Goal: Entertainment & Leisure: Consume media (video, audio)

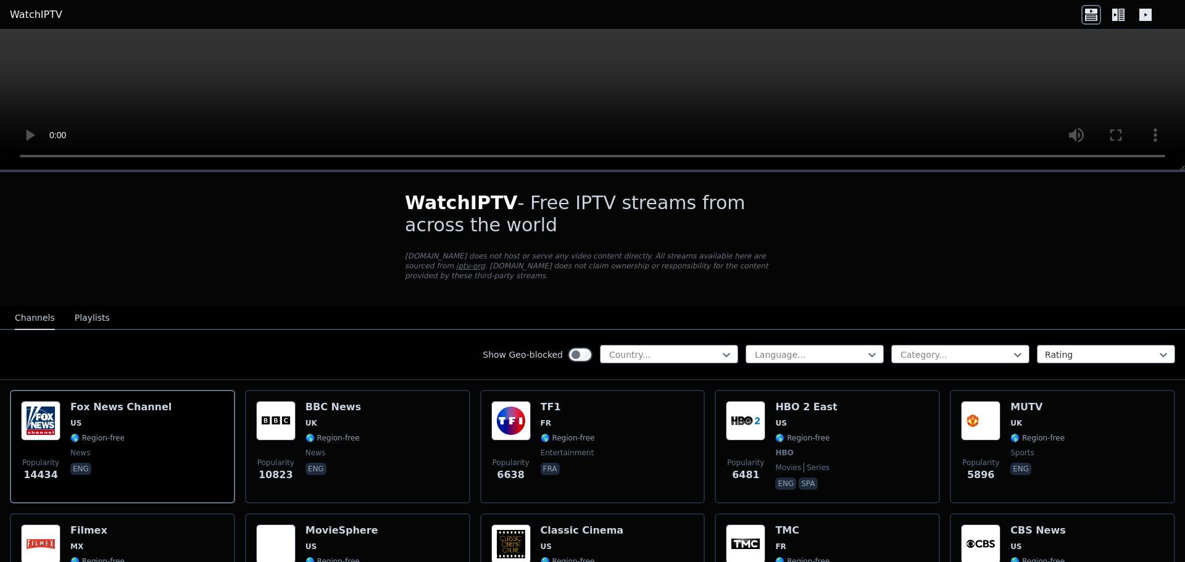
click at [1120, 16] on icon at bounding box center [1122, 15] width 6 height 12
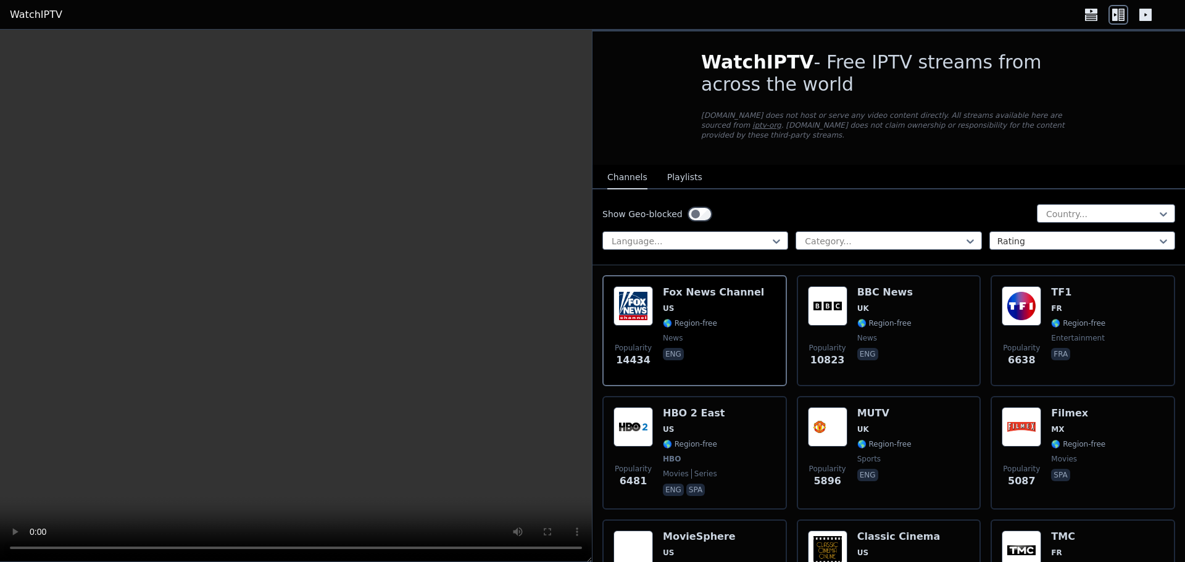
click at [1148, 12] on icon at bounding box center [1146, 15] width 12 height 12
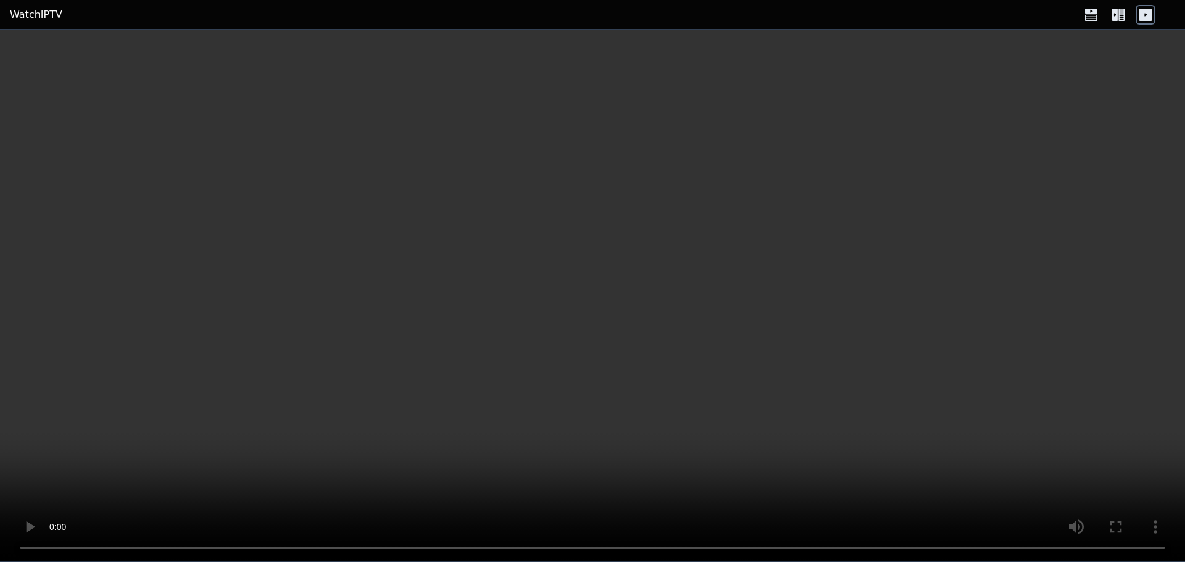
click at [1131, 12] on div at bounding box center [1119, 15] width 74 height 20
click at [1124, 19] on icon at bounding box center [1119, 15] width 20 height 20
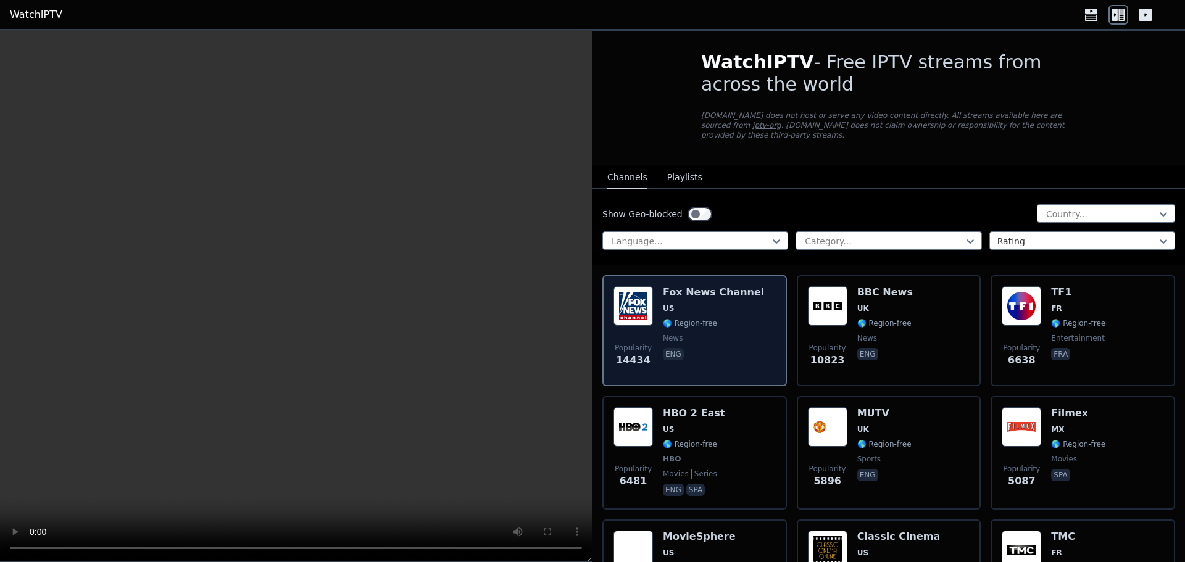
click at [704, 291] on div "[PERSON_NAME] US 🌎 Region-free news eng" at bounding box center [713, 330] width 101 height 89
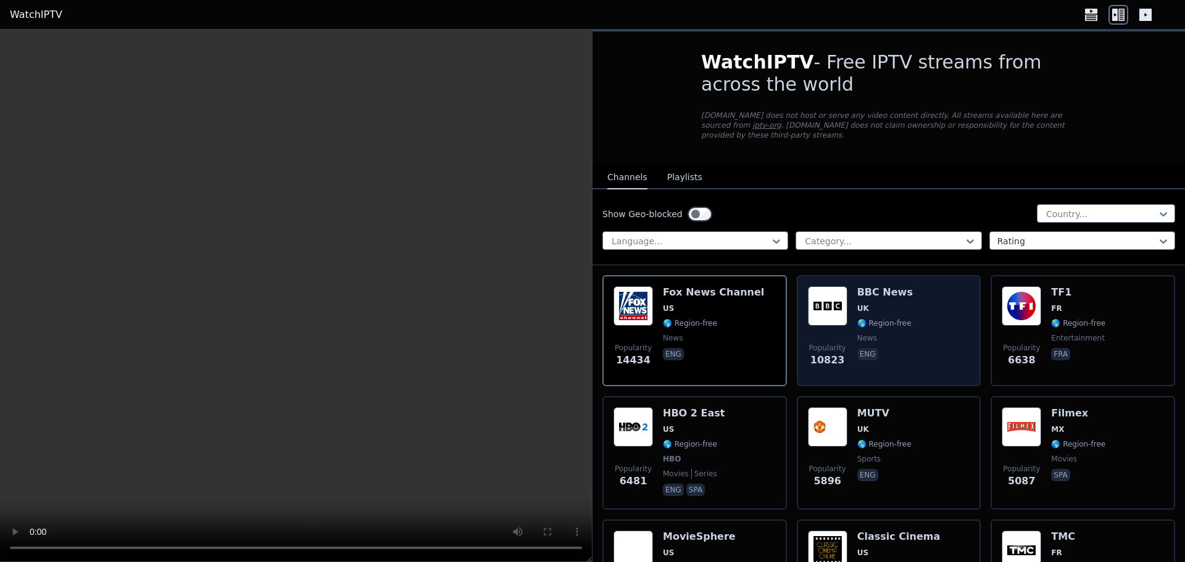
click at [836, 286] on img at bounding box center [828, 306] width 40 height 40
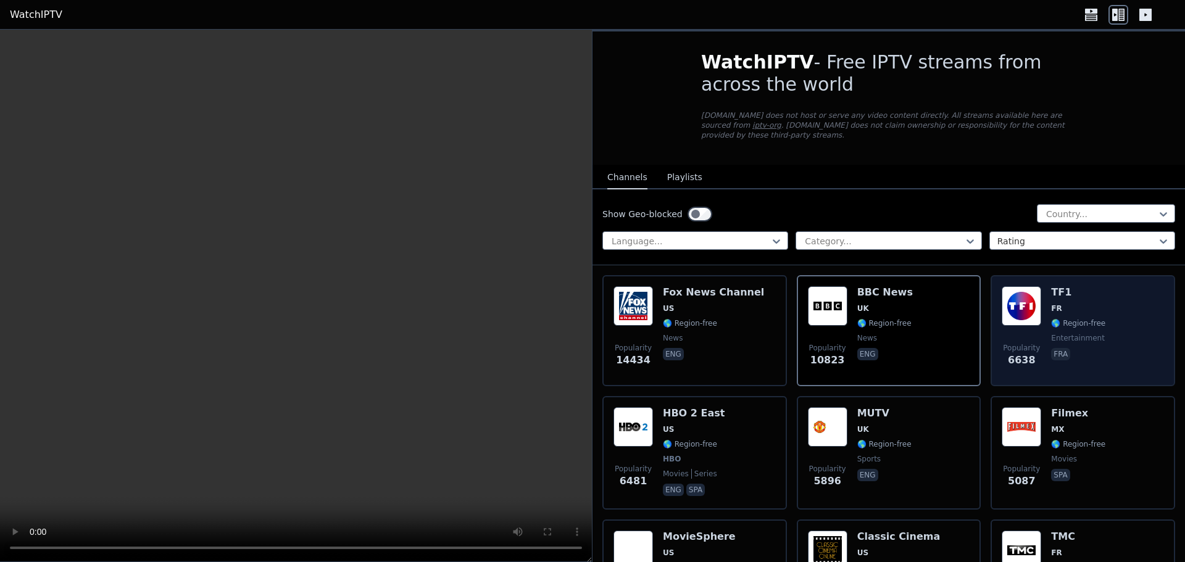
click at [1004, 286] on img at bounding box center [1022, 306] width 40 height 40
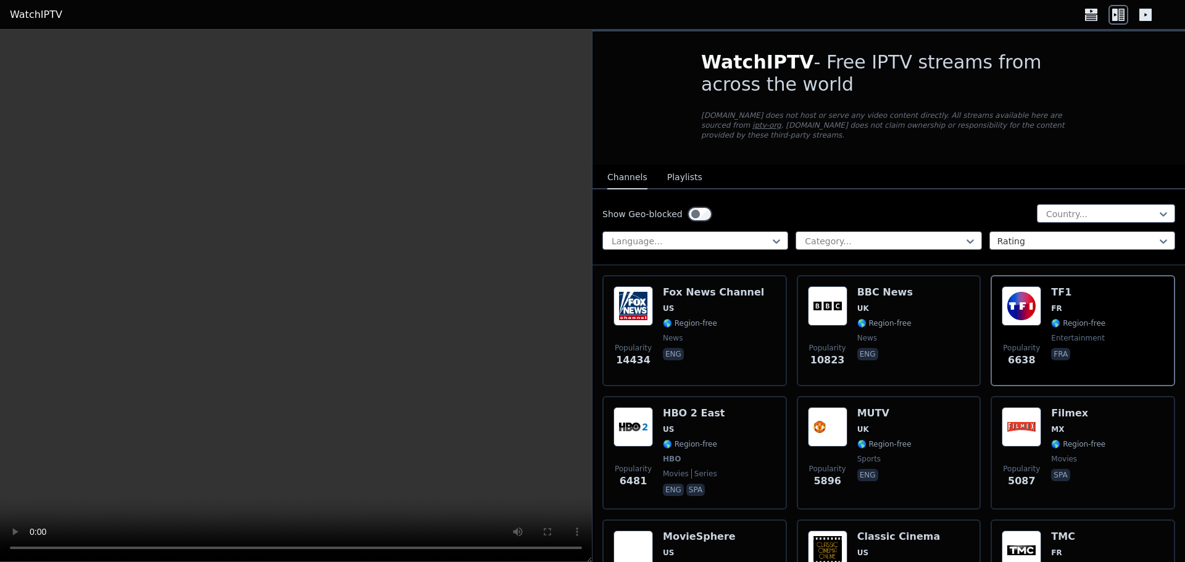
click at [687, 166] on button "Playlists" at bounding box center [684, 177] width 35 height 23
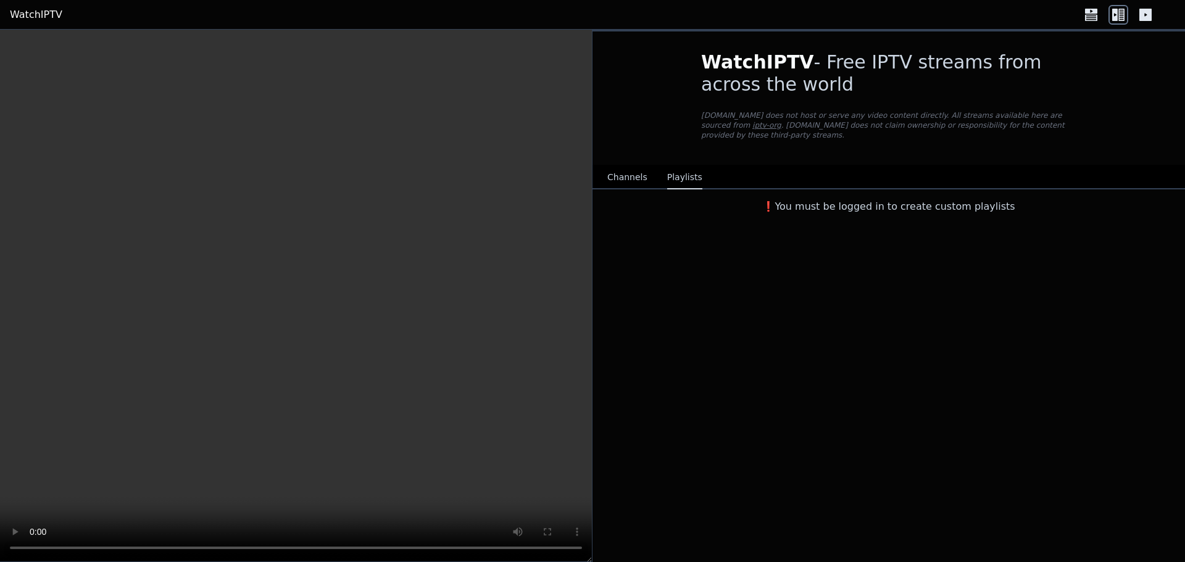
click at [632, 167] on button "Channels" at bounding box center [627, 177] width 40 height 23
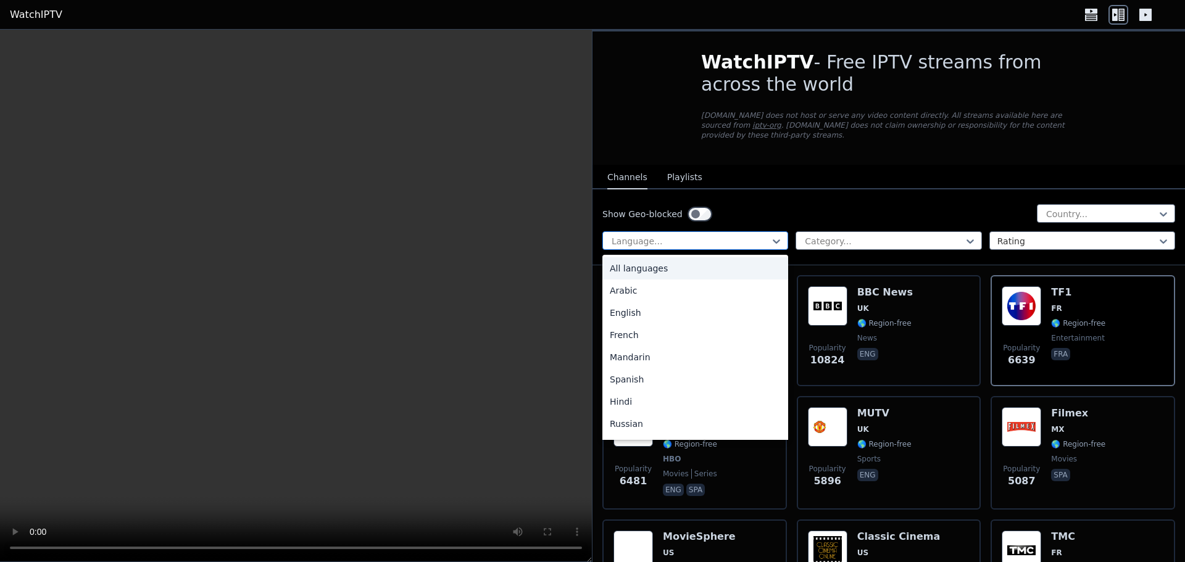
click at [719, 235] on div at bounding box center [691, 241] width 160 height 12
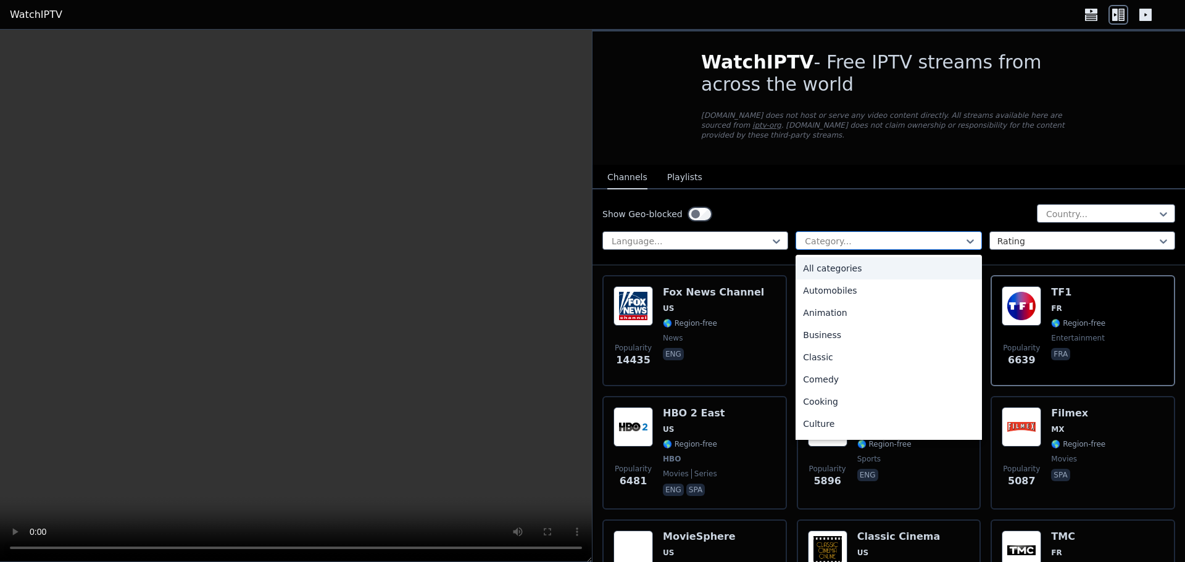
click at [857, 237] on div at bounding box center [884, 241] width 160 height 12
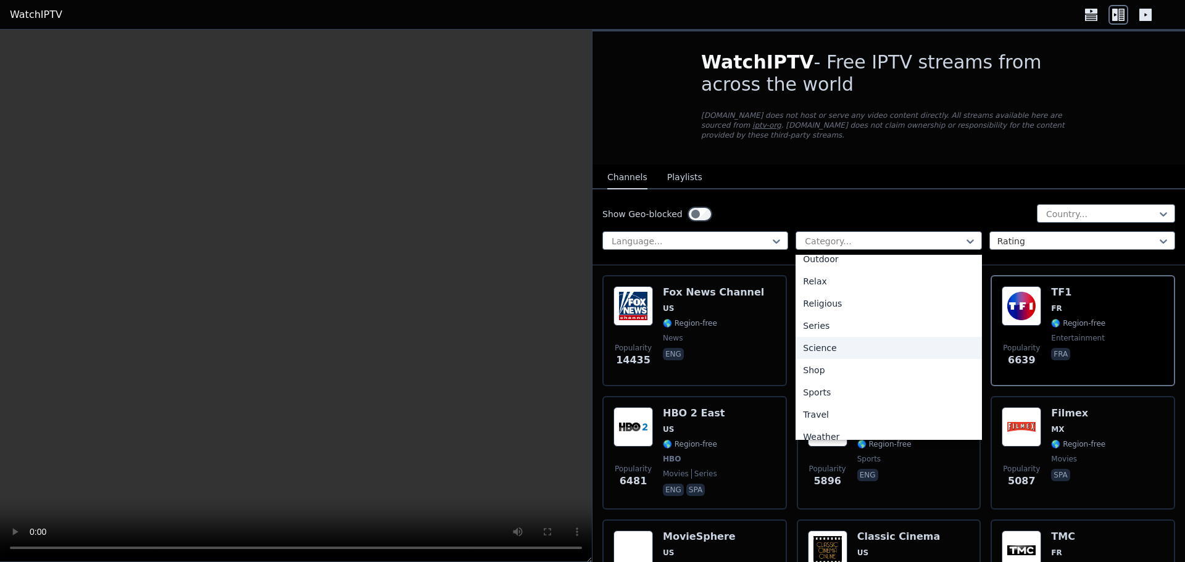
scroll to position [420, 0]
click at [830, 371] on div "Sports" at bounding box center [889, 382] width 186 height 22
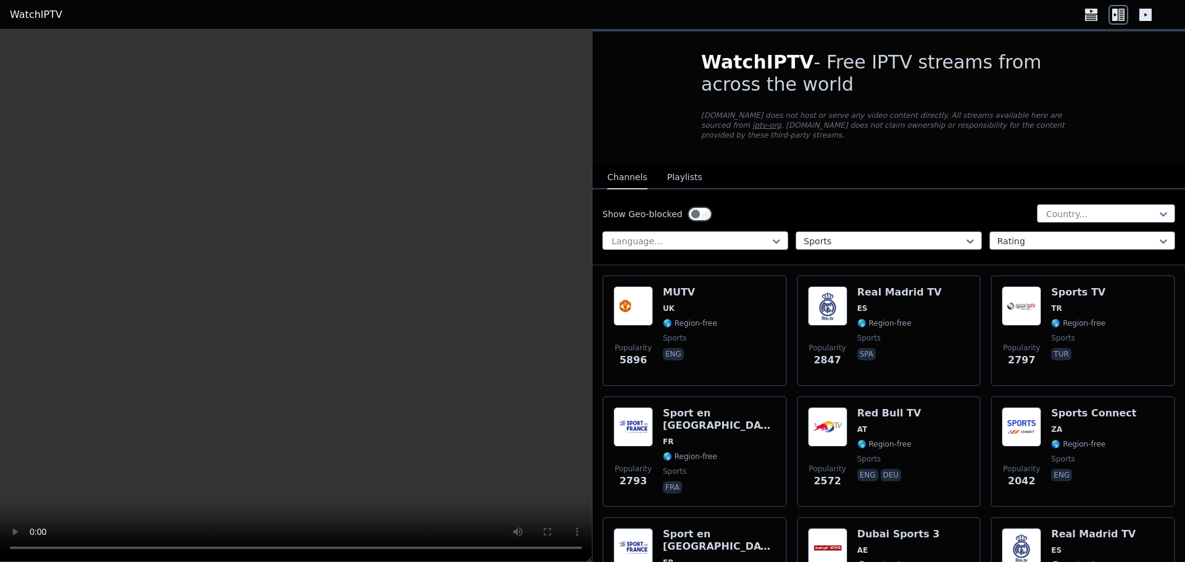
click at [698, 235] on div at bounding box center [691, 241] width 160 height 12
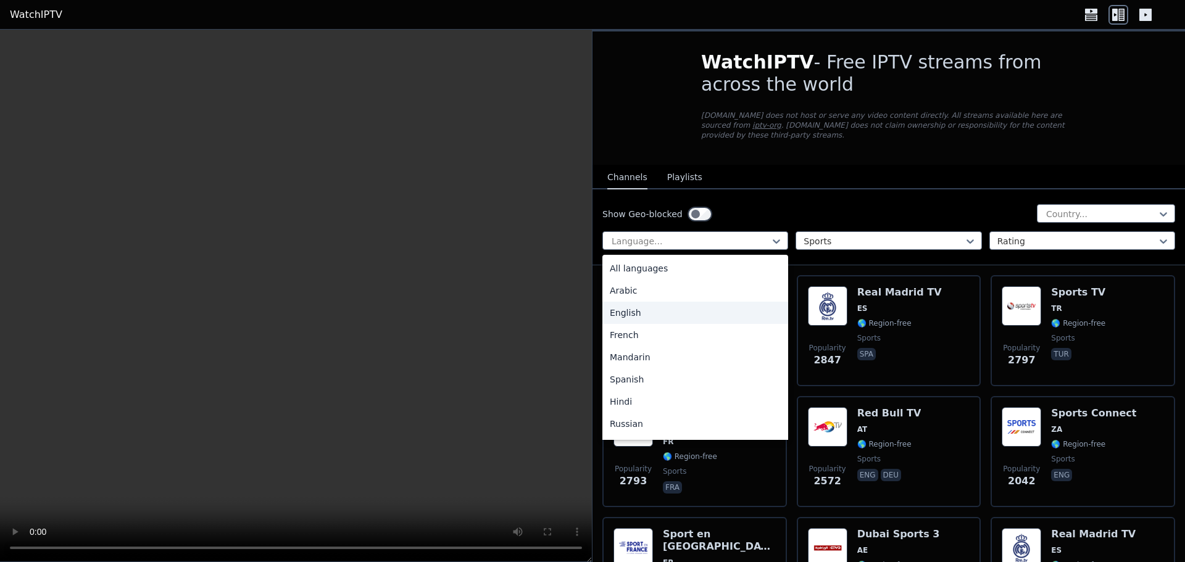
click at [651, 303] on div "English" at bounding box center [696, 313] width 186 height 22
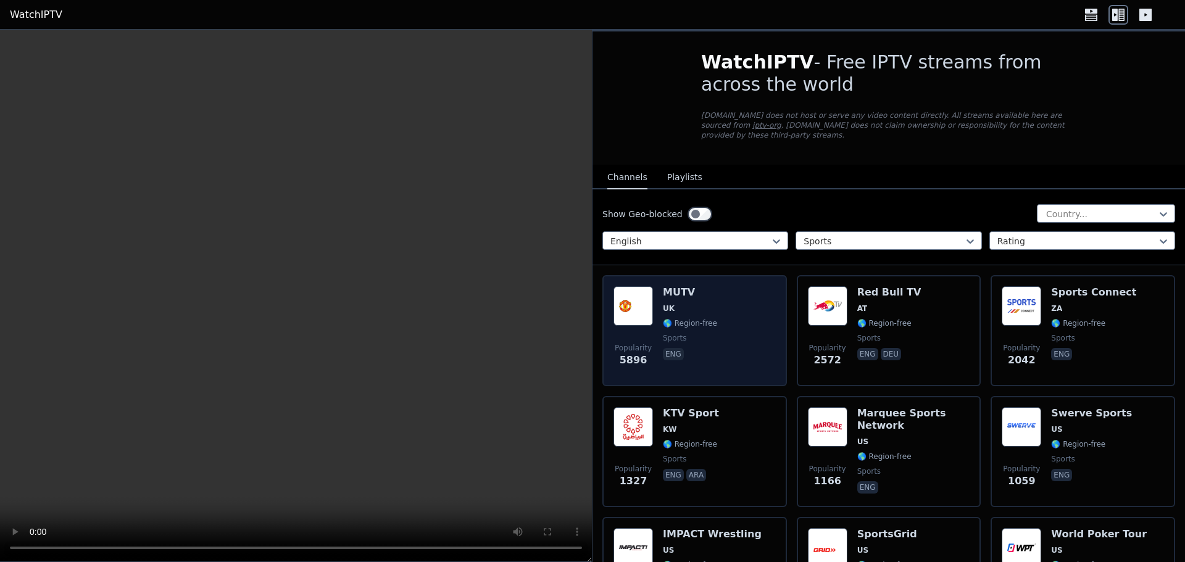
click at [701, 305] on div "MUTV UK 🌎 Region-free sports eng" at bounding box center [690, 330] width 54 height 89
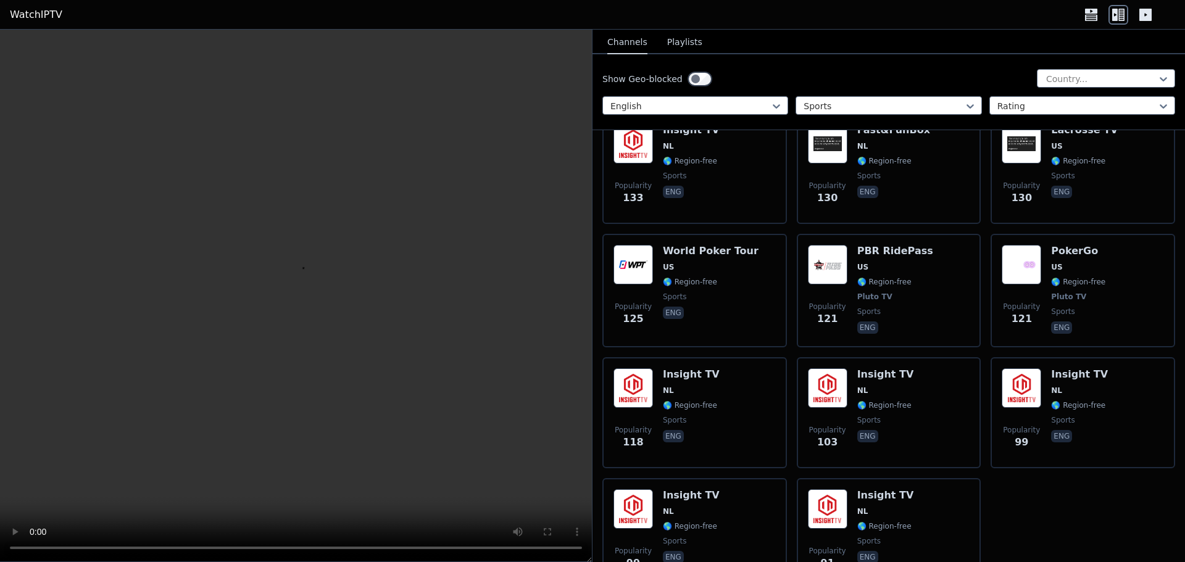
scroll to position [1691, 0]
